Goal: Task Accomplishment & Management: Complete application form

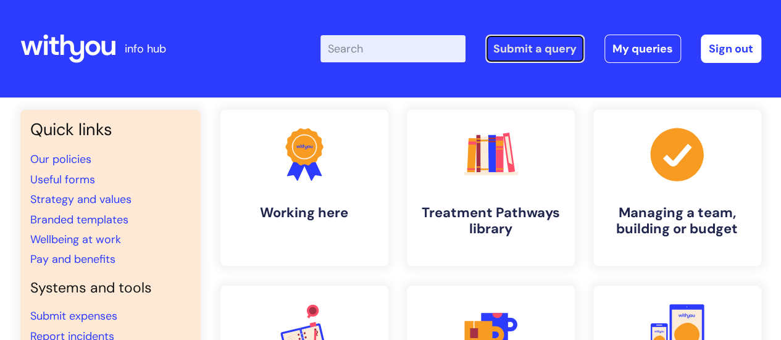
click at [549, 54] on link "Submit a query" at bounding box center [534, 49] width 99 height 28
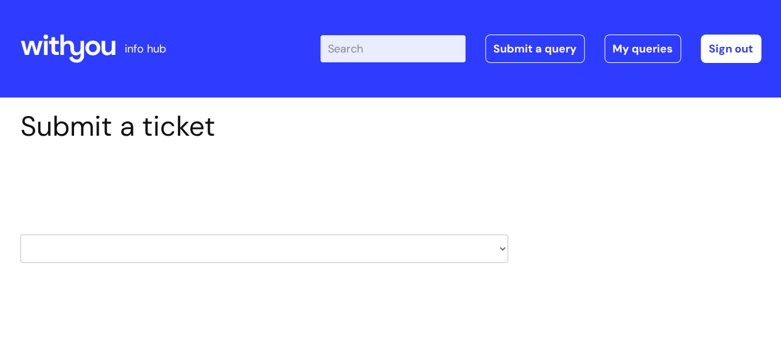
scroll to position [62, 0]
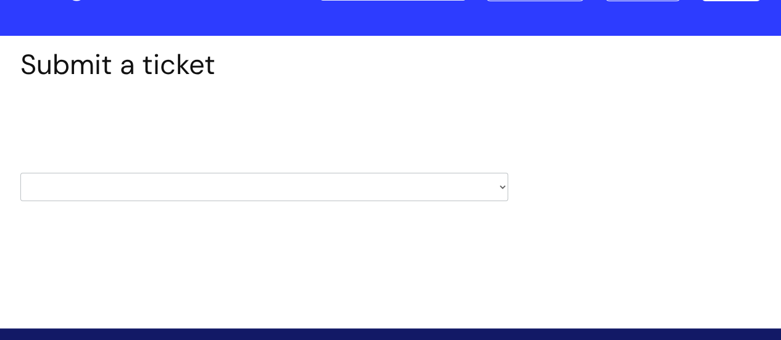
click at [296, 181] on select "HR / People IT and Support Clinical Drug Alerts Finance Accounts Data Support T…" at bounding box center [264, 187] width 488 height 28
select select "data_support_team"
click at [20, 173] on select "HR / People IT and Support Clinical Drug Alerts Finance Accounts Data Support T…" at bounding box center [264, 187] width 488 height 28
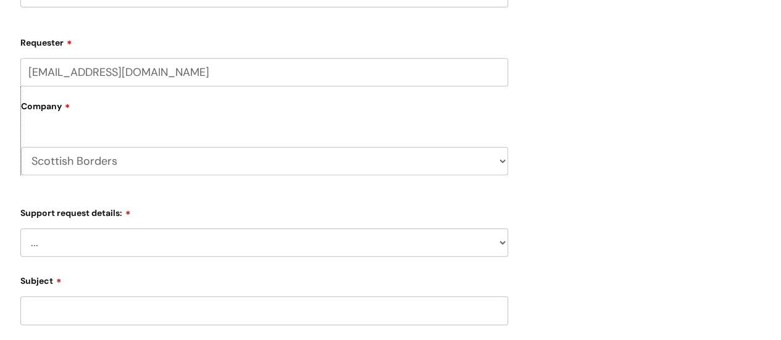
scroll to position [432, 0]
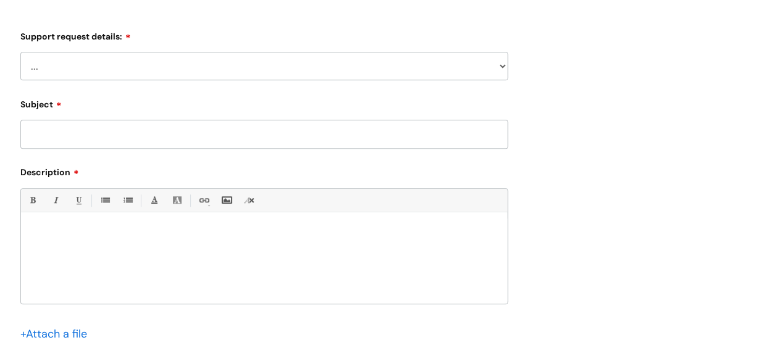
click at [202, 72] on select "... My enquiry relates to Nebula My enquiry relates to Halo My enquiry relates …" at bounding box center [264, 66] width 488 height 28
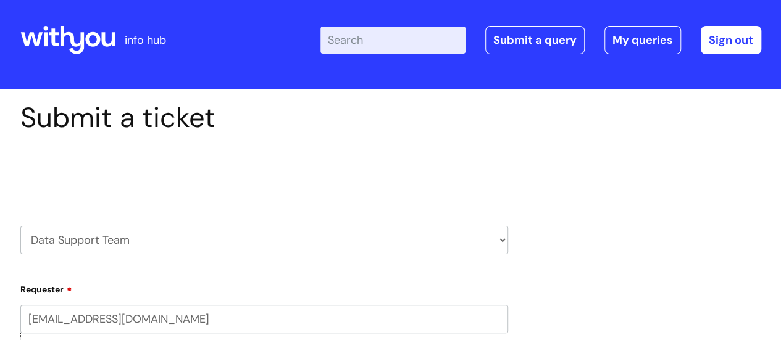
scroll to position [0, 0]
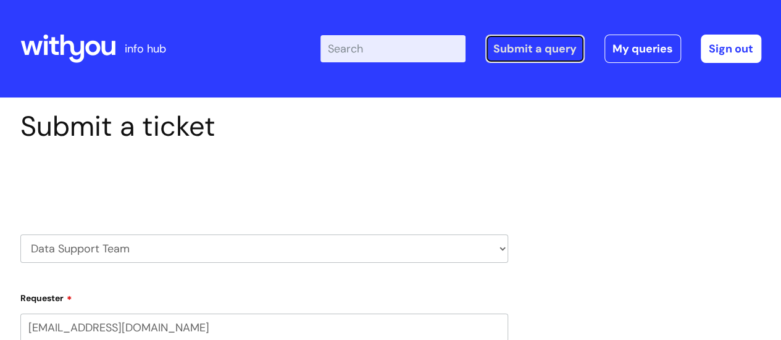
click at [527, 46] on link "Submit a query" at bounding box center [534, 49] width 99 height 28
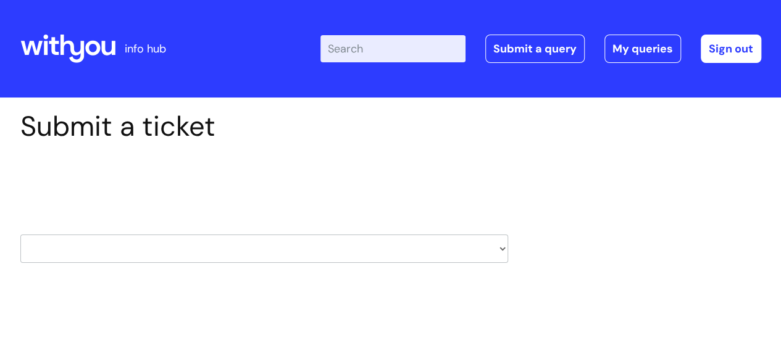
scroll to position [123, 0]
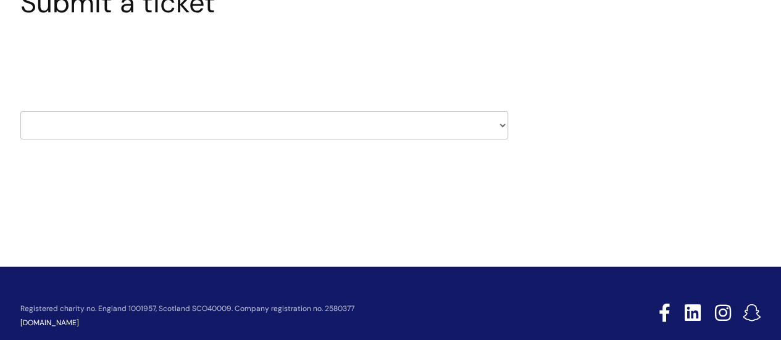
click at [186, 123] on select "HR / People IT and Support Clinical Drug Alerts Finance Accounts Data Support T…" at bounding box center [264, 125] width 488 height 28
select select "systems"
click at [20, 111] on select "HR / People IT and Support Clinical Drug Alerts Finance Accounts Data Support T…" at bounding box center [264, 125] width 488 height 28
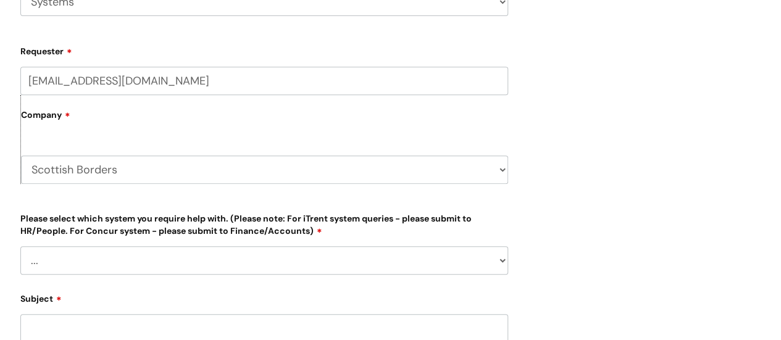
scroll to position [370, 0]
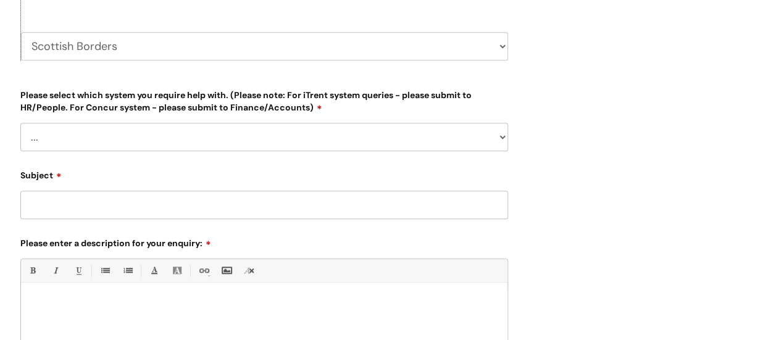
click at [178, 141] on select "... [PERSON_NAME] Helpdesk [DATE][DOMAIN_NAME] Nebula fault ILLY CarePath fault…" at bounding box center [264, 137] width 488 height 28
click at [180, 167] on label "Subject" at bounding box center [264, 173] width 488 height 15
click at [180, 191] on input "Subject" at bounding box center [264, 205] width 488 height 28
